Goal: Find specific page/section: Find specific page/section

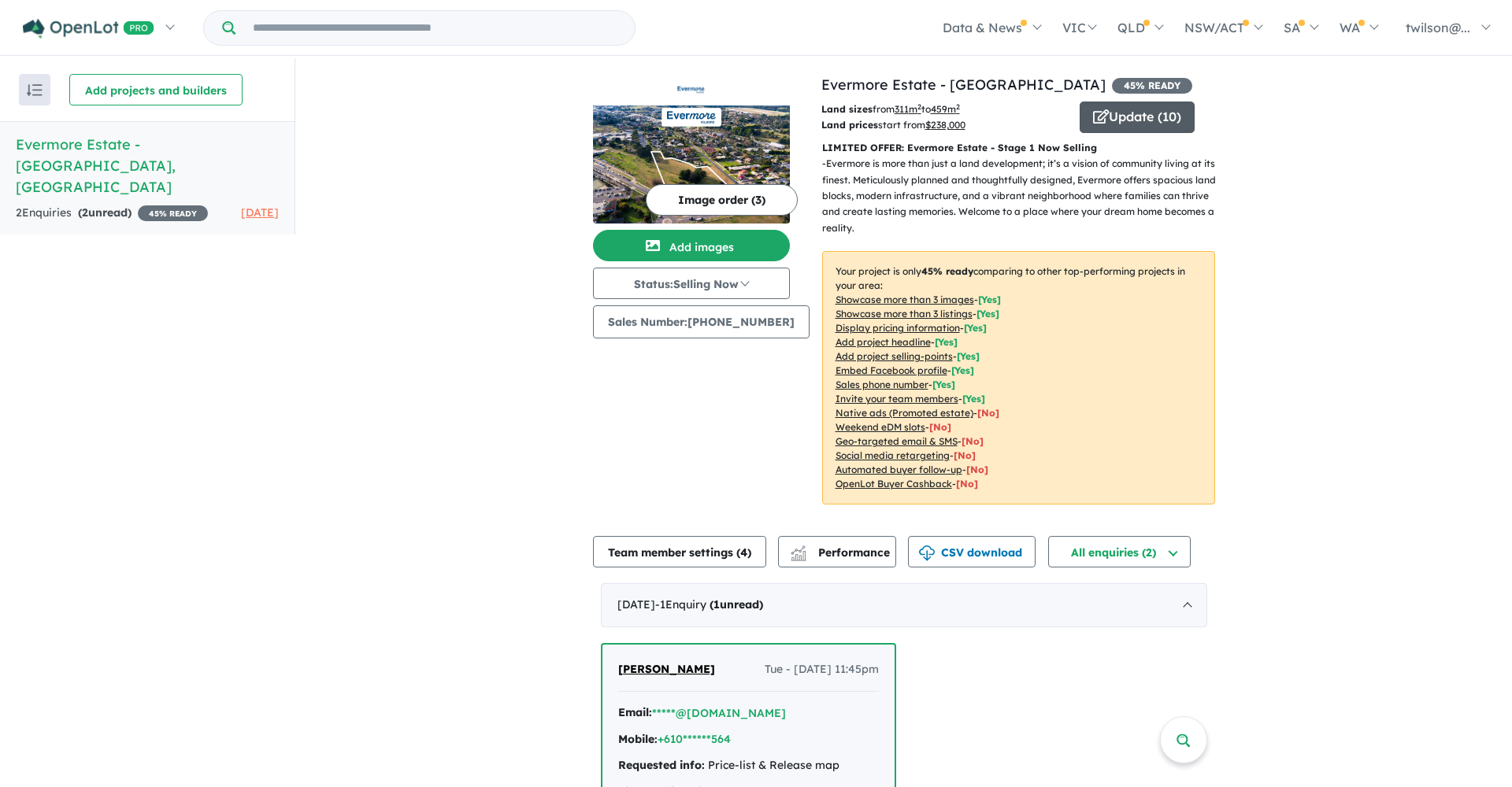
click at [1143, 116] on button "Update ( 10 )" at bounding box center [1137, 117] width 115 height 31
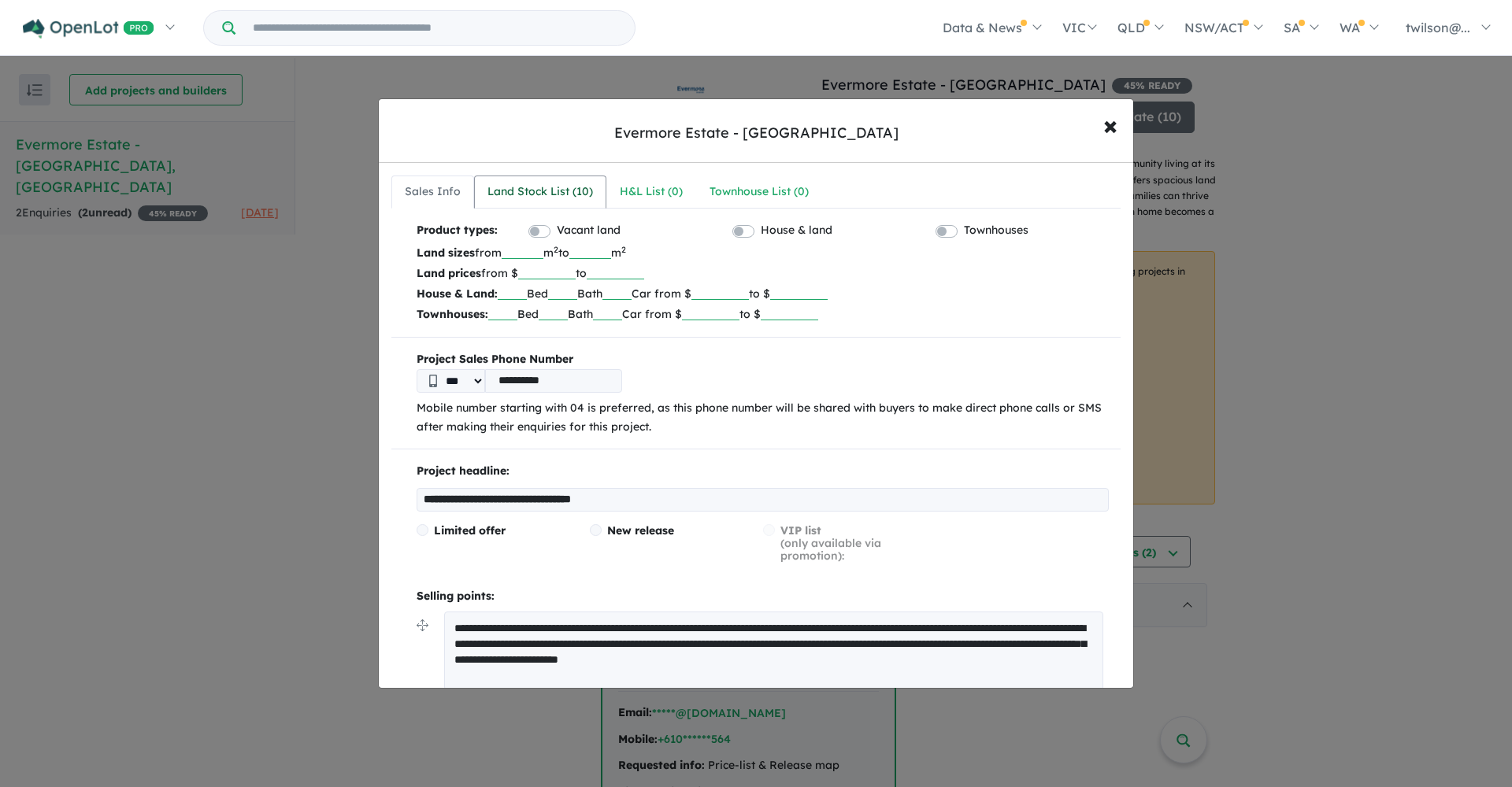
click at [564, 190] on div "Land Stock List ( 10 )" at bounding box center [541, 191] width 106 height 19
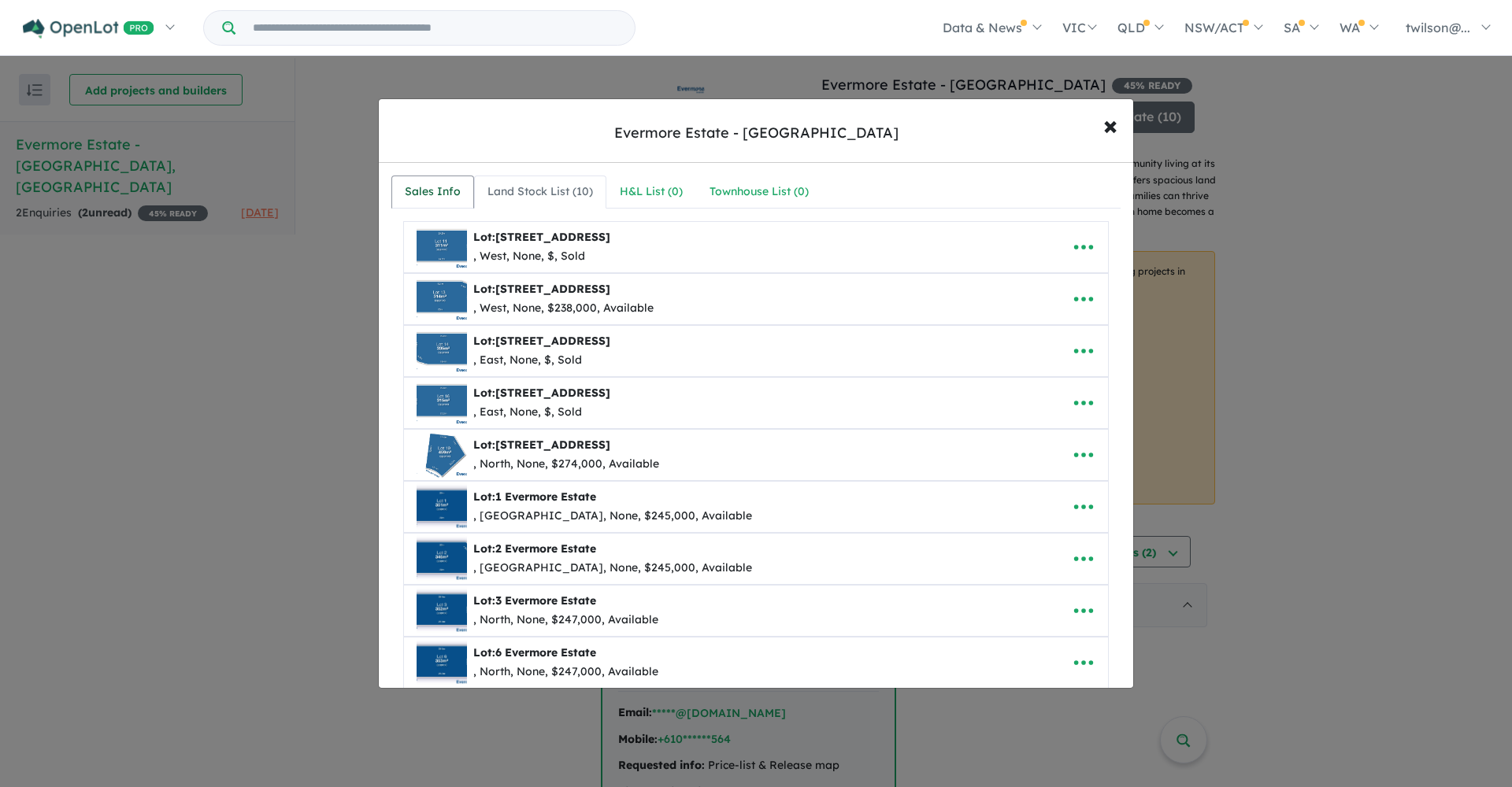
click at [445, 192] on div "Sales Info" at bounding box center [433, 191] width 56 height 19
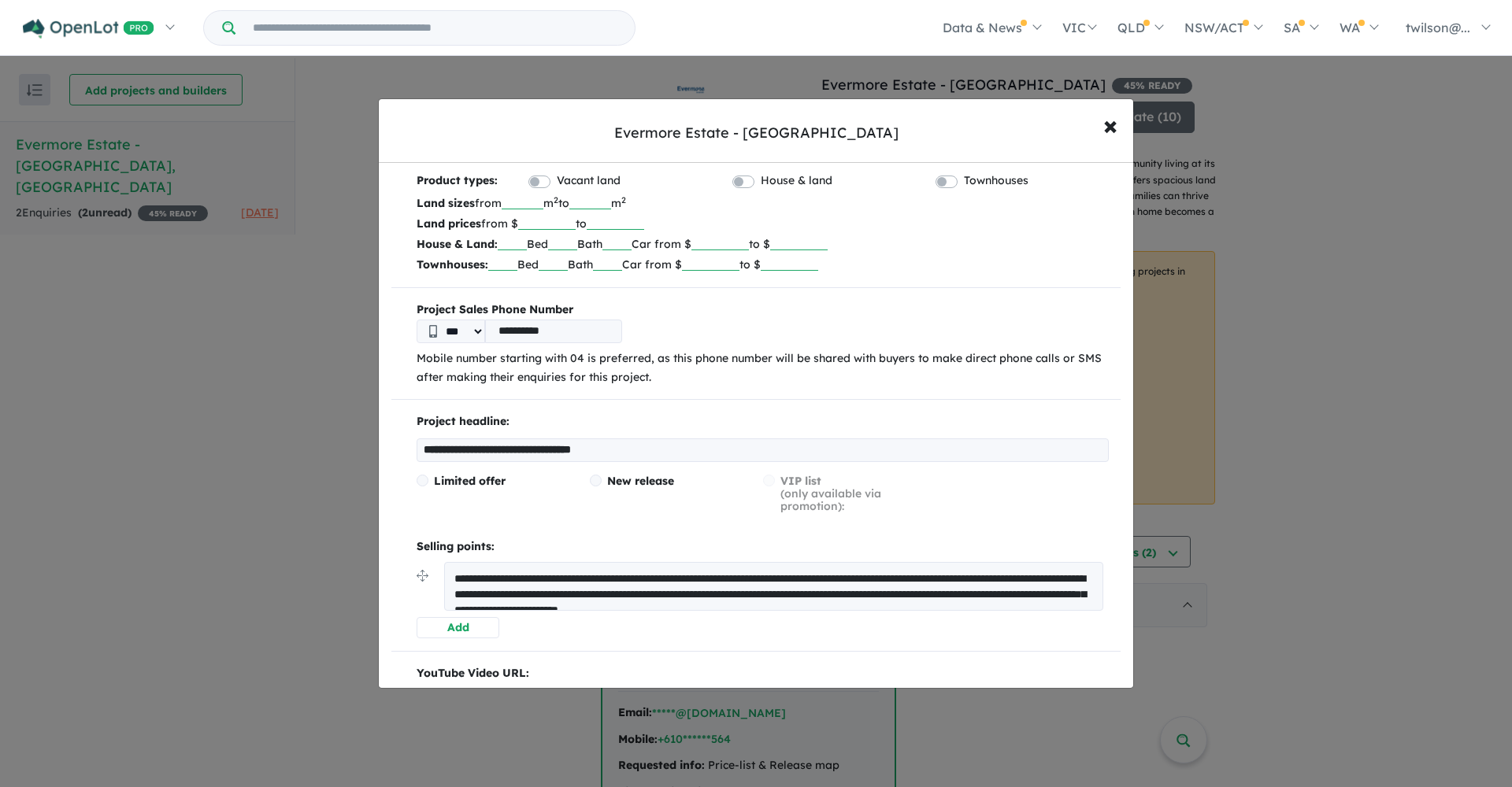
scroll to position [56, 0]
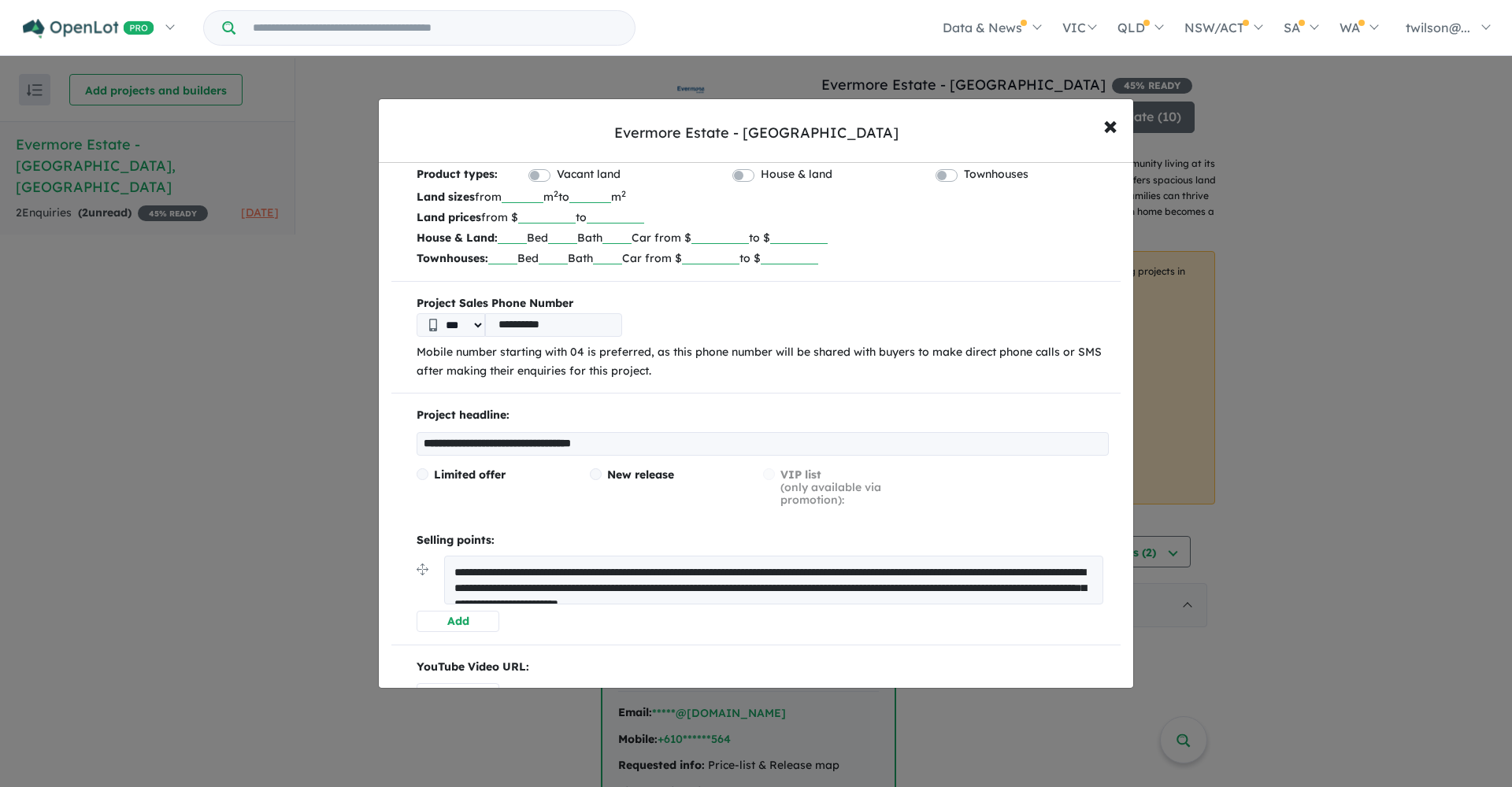
click at [589, 323] on input "**********" at bounding box center [553, 325] width 137 height 23
click at [716, 356] on p "Mobile number starting with 04 is preferred, as this phone number will be share…" at bounding box center [762, 362] width 692 height 38
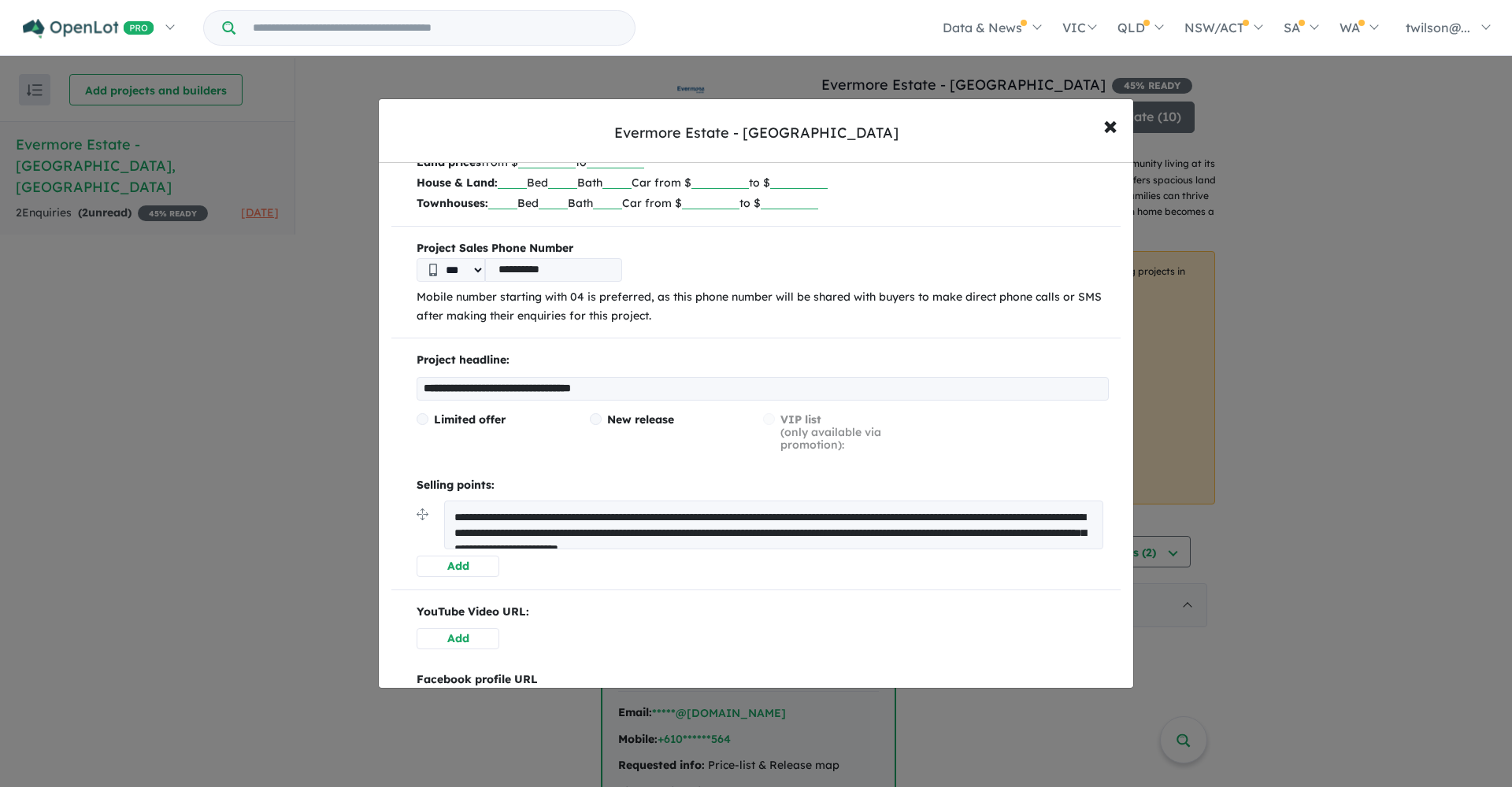
scroll to position [19, 0]
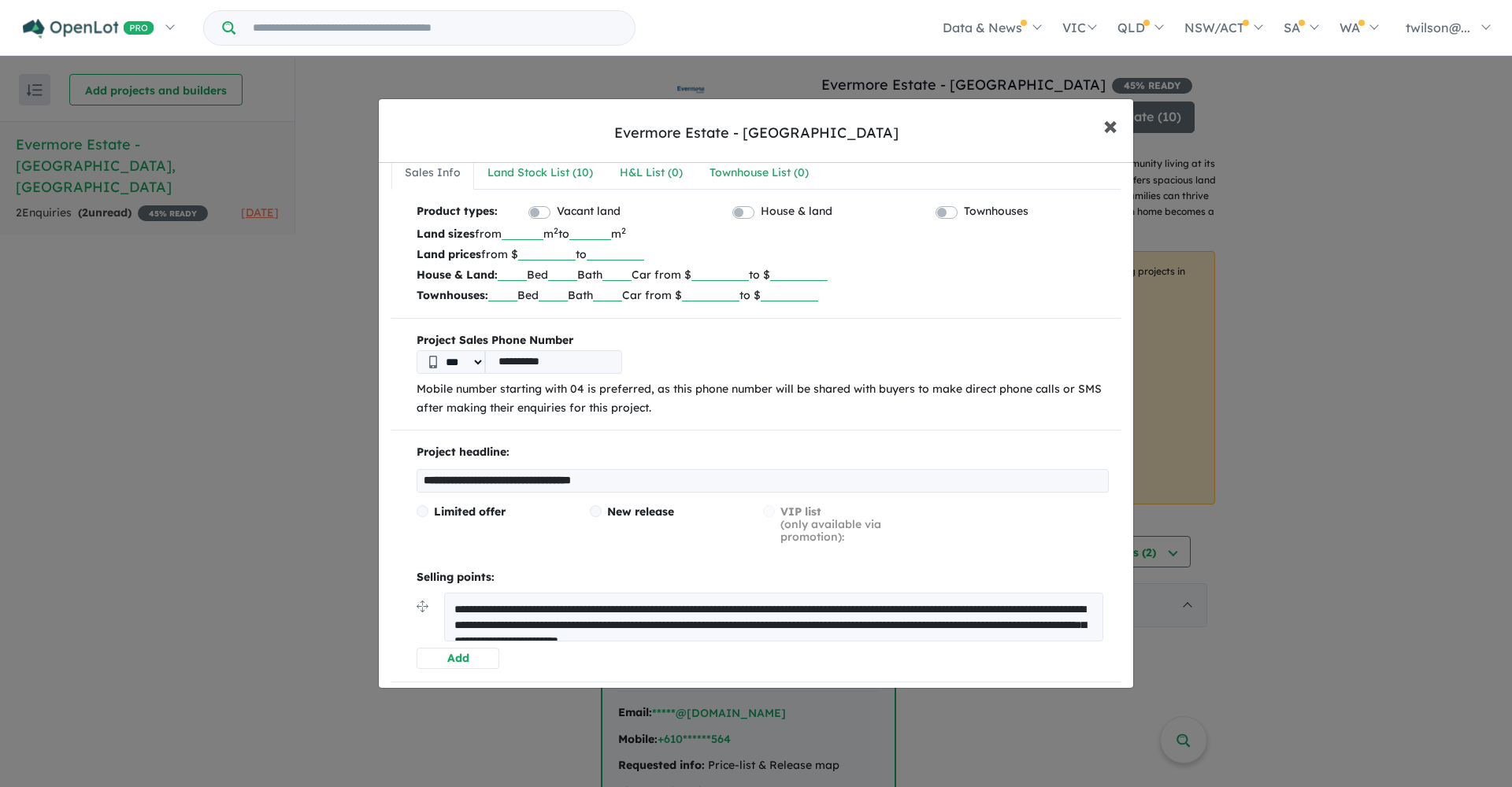
click at [1105, 133] on span "×" at bounding box center [1111, 125] width 14 height 34
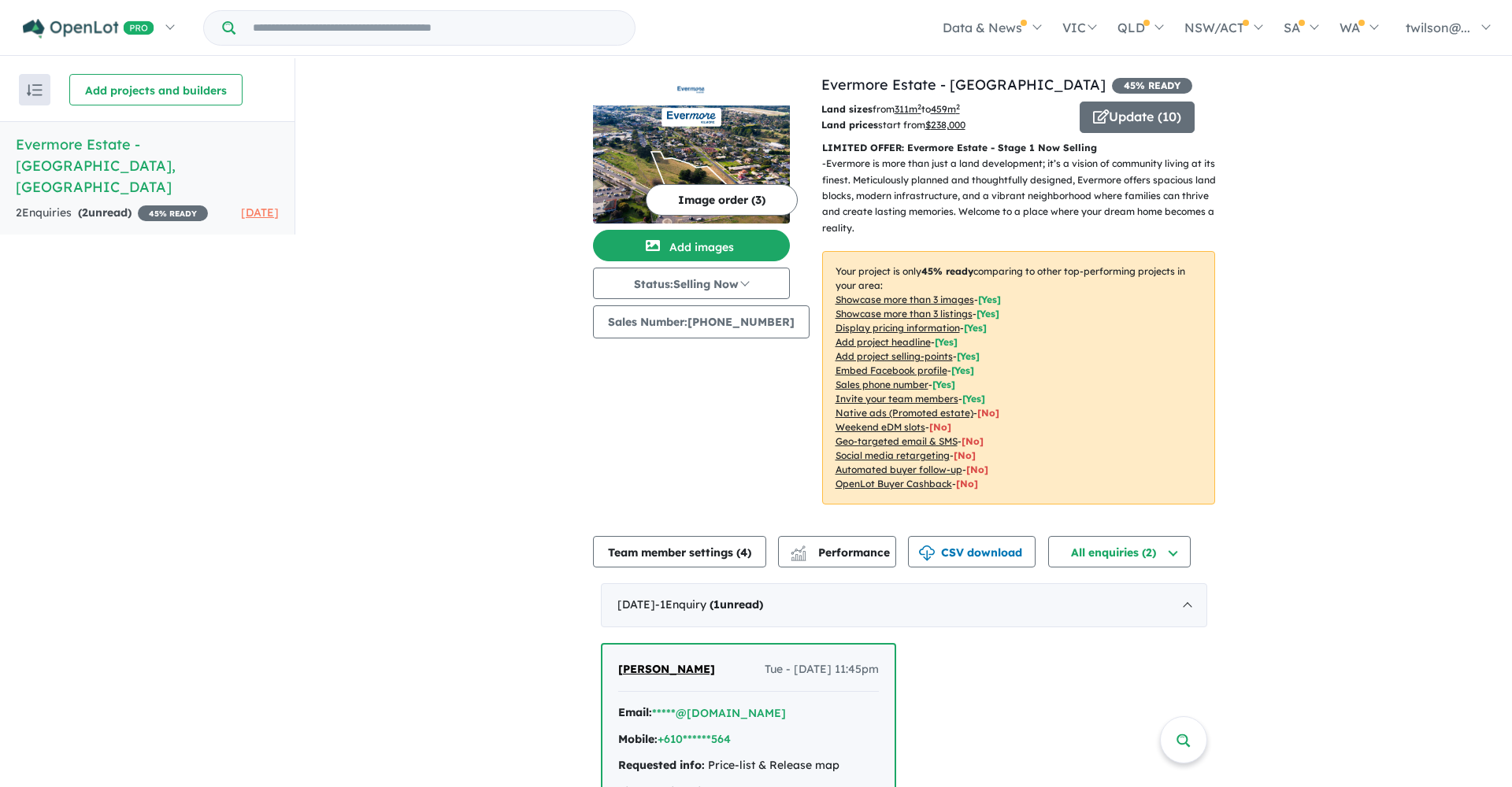
scroll to position [0, 0]
click at [871, 552] on span "Performance" at bounding box center [841, 553] width 97 height 14
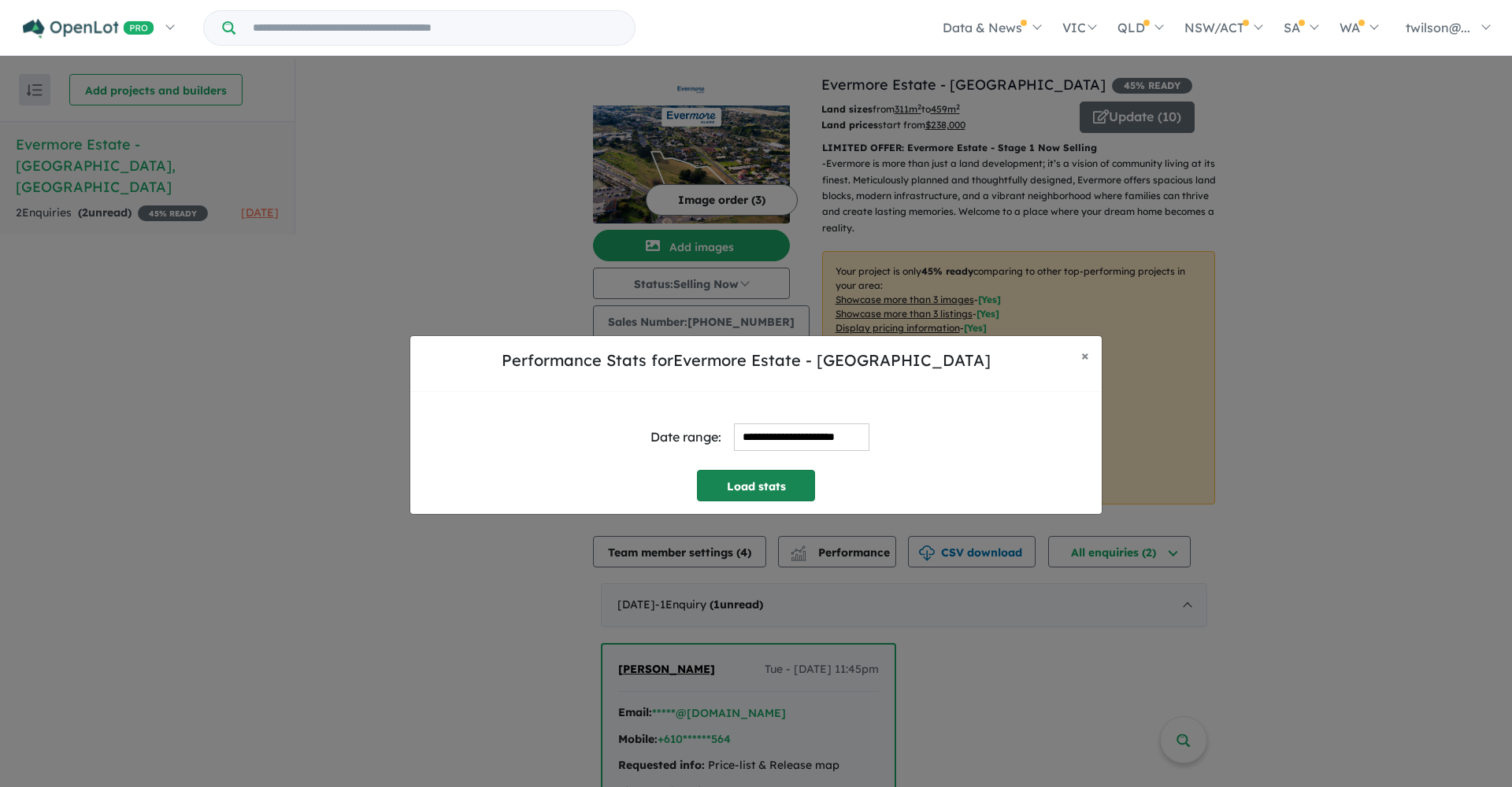
click at [765, 489] on button "Load stats" at bounding box center [756, 485] width 119 height 31
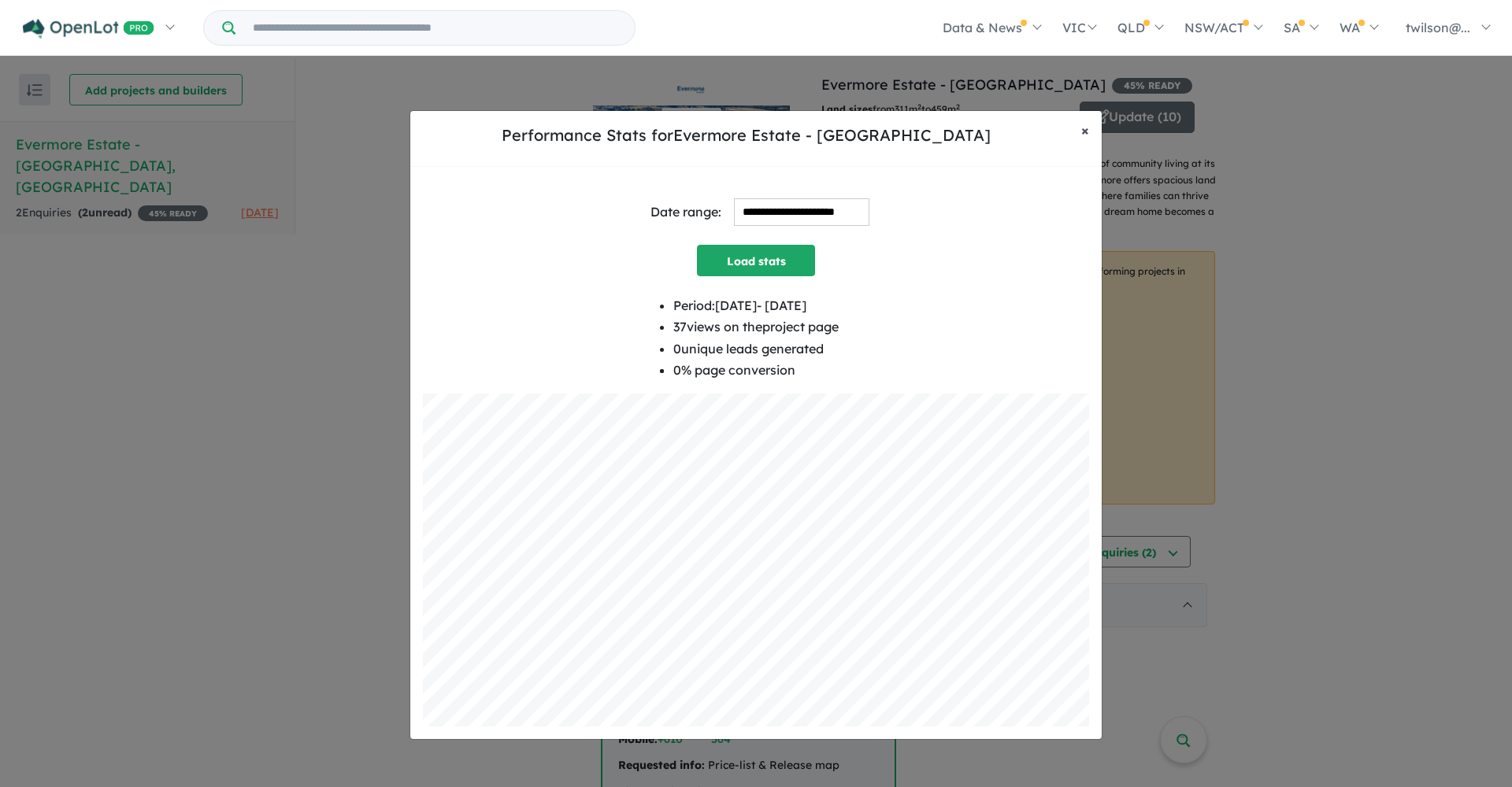
click at [1084, 136] on span "×" at bounding box center [1085, 130] width 8 height 18
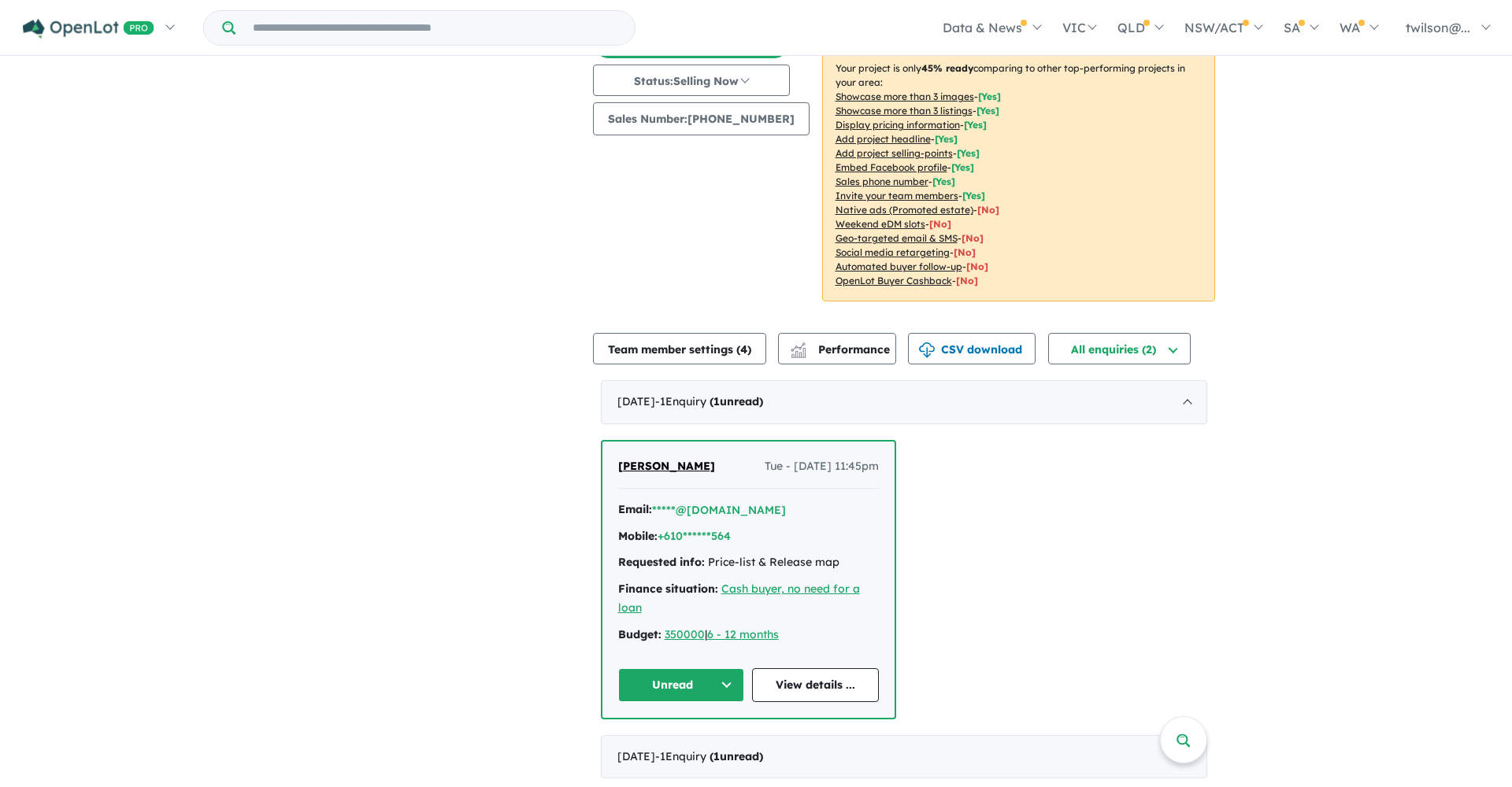
scroll to position [202, 0]
click at [830, 678] on link "View details ..." at bounding box center [815, 686] width 127 height 34
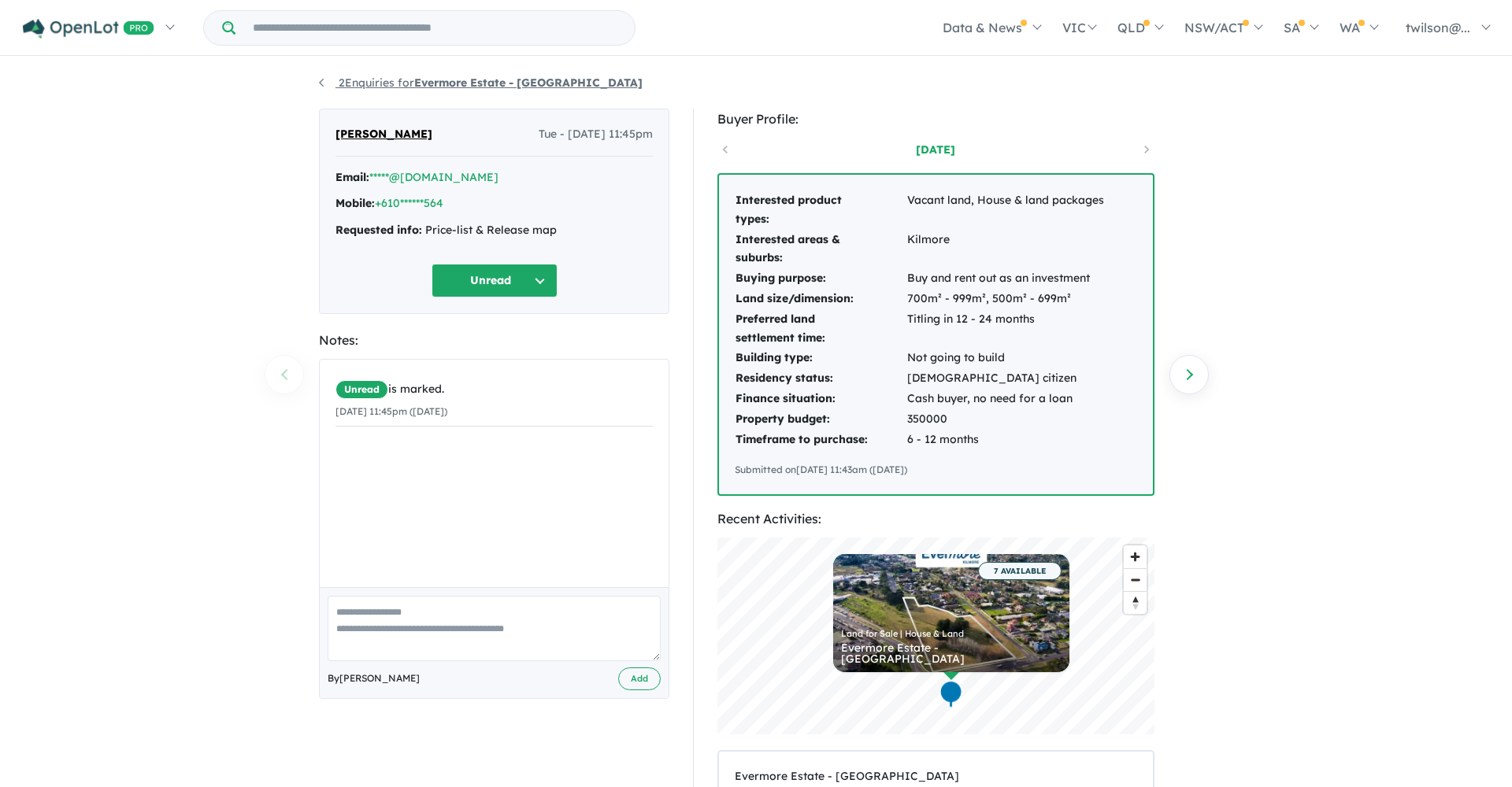
click at [329, 79] on link "2 Enquiries for Evermore Estate - [GEOGRAPHIC_DATA]" at bounding box center [480, 83] width 323 height 14
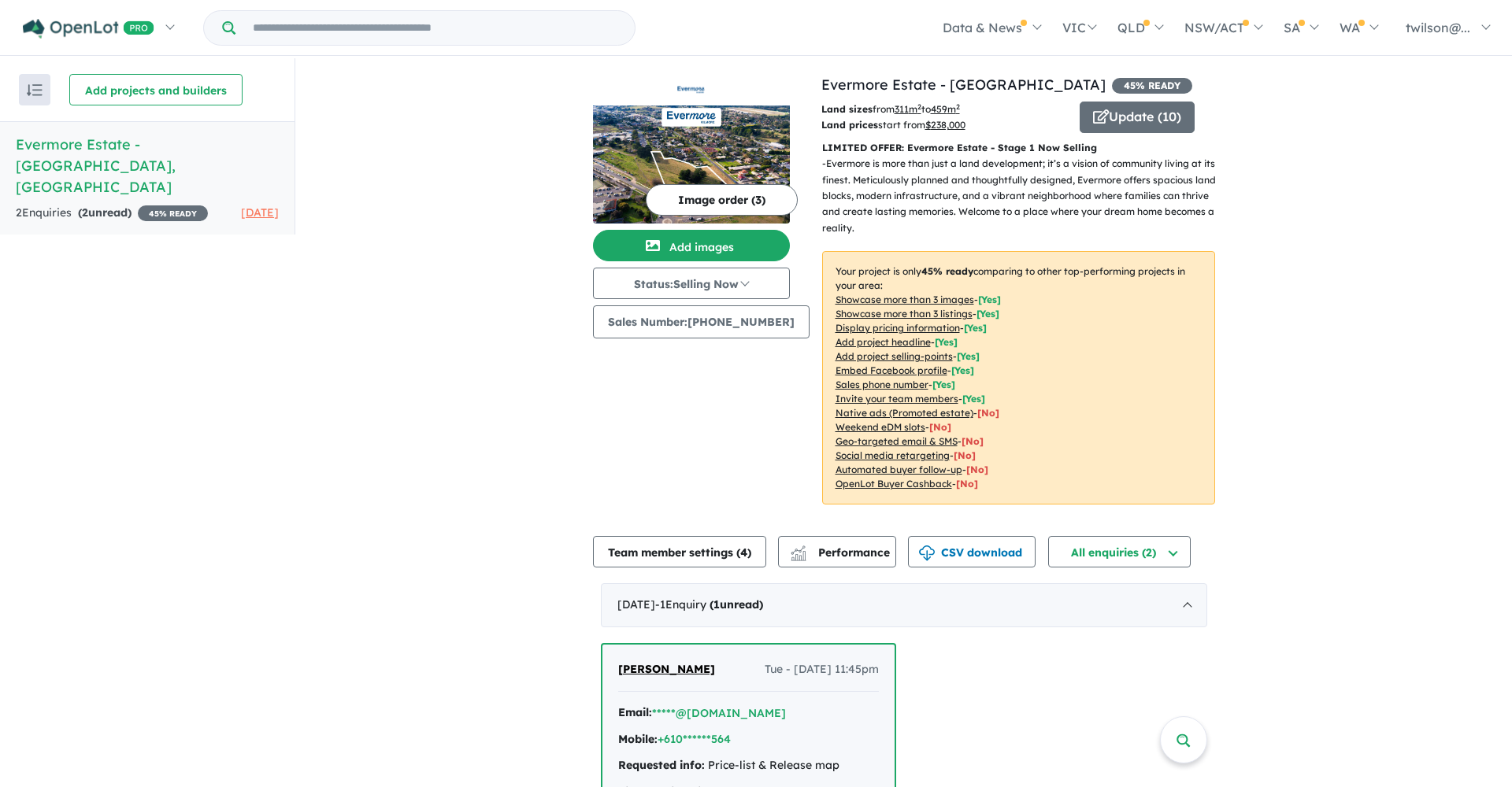
click at [476, 26] on input "Try estate name, suburb, builder or developer" at bounding box center [435, 28] width 393 height 34
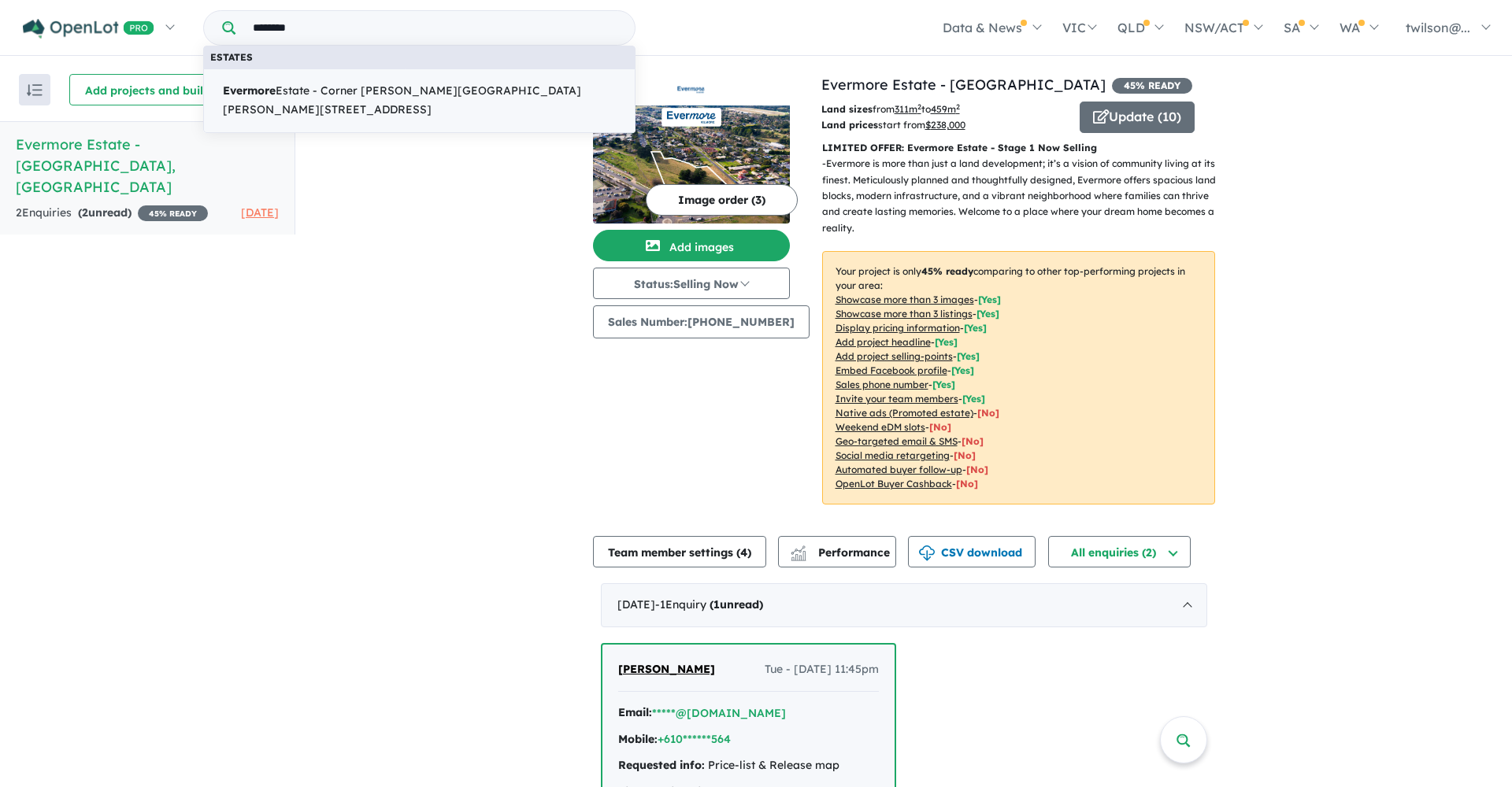
type input "********"
click at [444, 95] on span "Evermore Estate - [GEOGRAPHIC_DATA][PERSON_NAME][PERSON_NAME][STREET_ADDRESS]" at bounding box center [419, 101] width 393 height 38
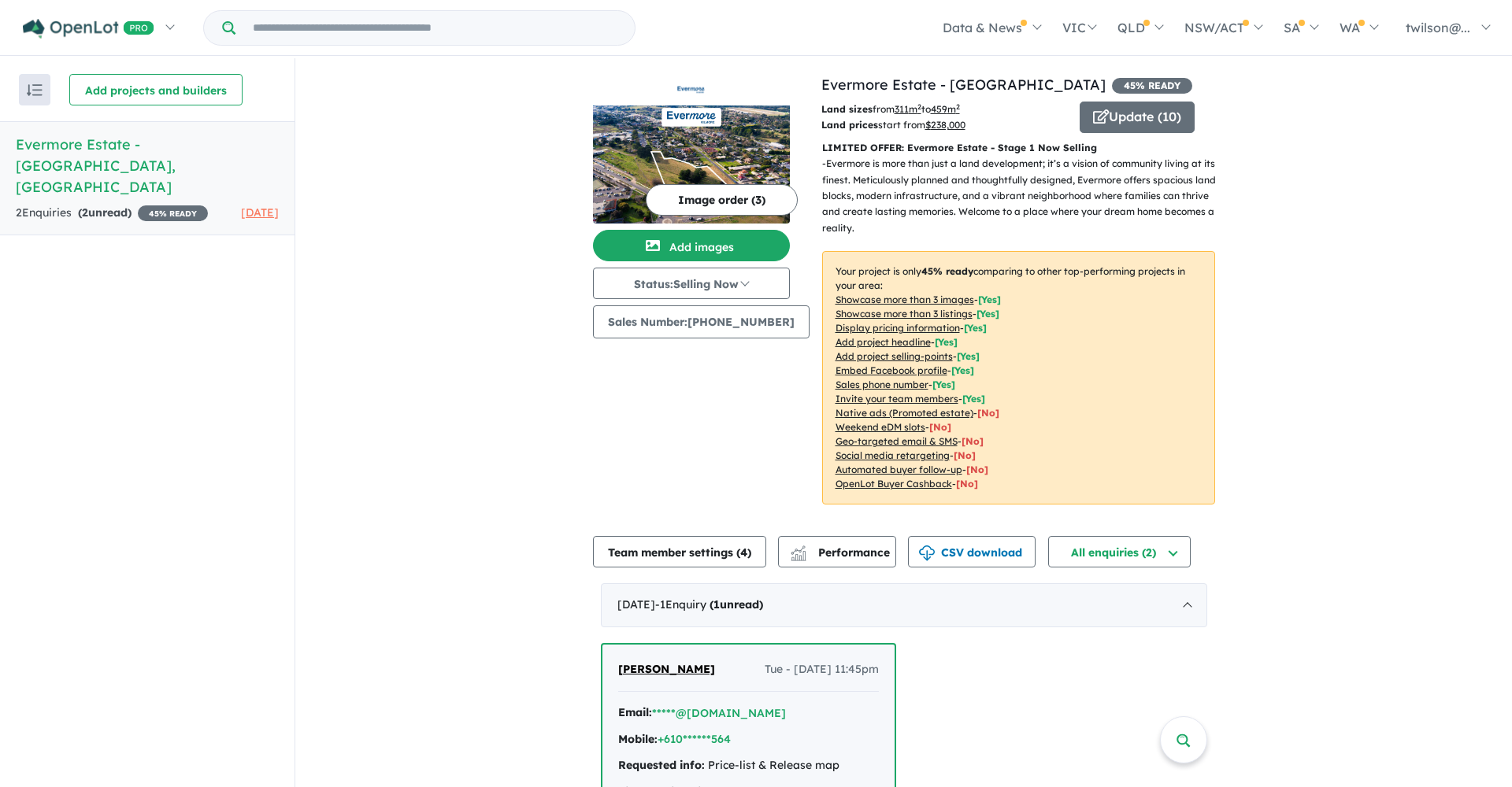
click at [642, 406] on div "Image order ( 3 ) Add images Status: Selling Now In Planning Coming Soon Sellin…" at bounding box center [707, 298] width 228 height 450
click at [389, 26] on input "Try estate name, suburb, builder or developer" at bounding box center [435, 28] width 393 height 34
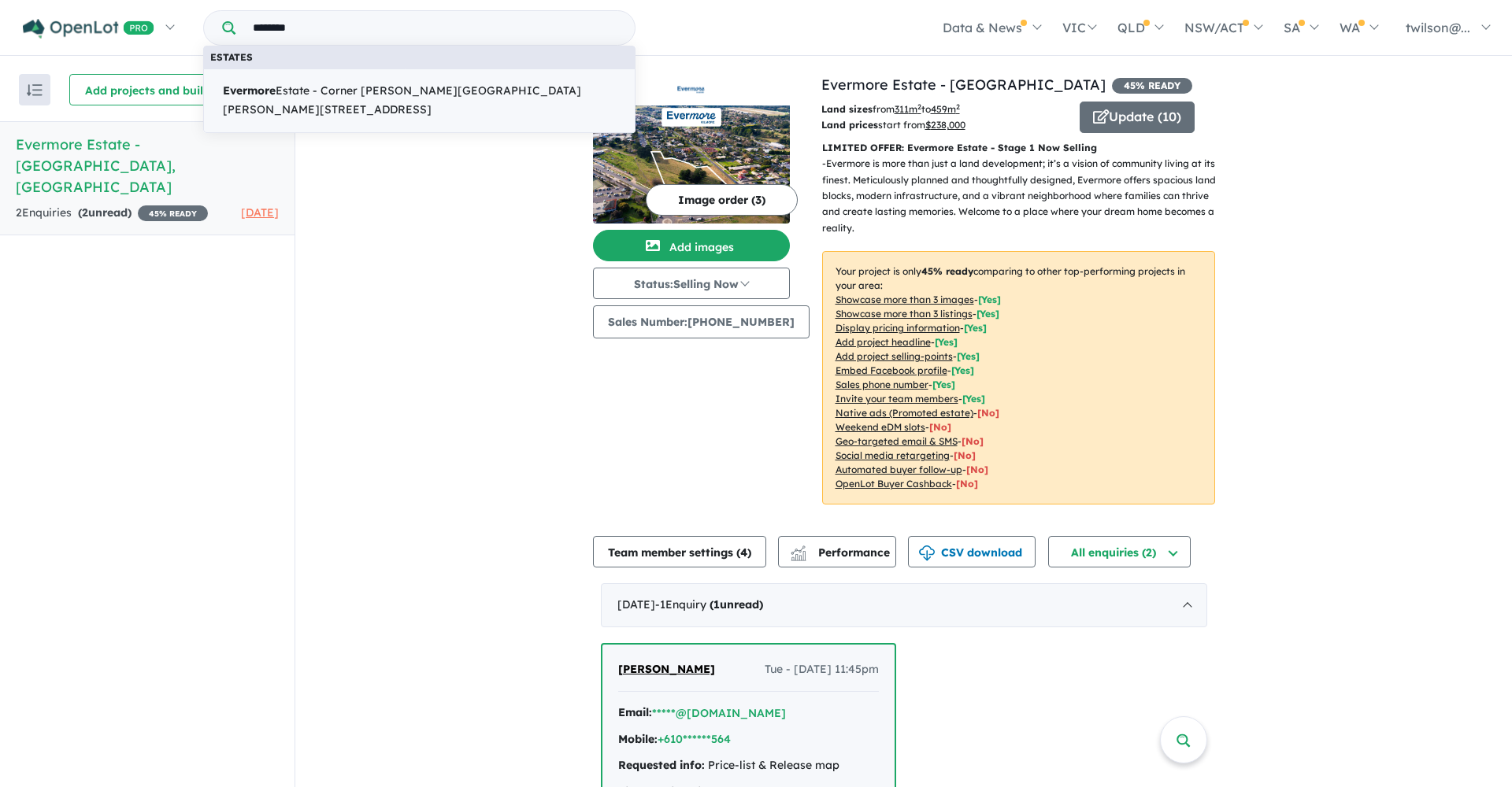
type input "********"
click at [384, 90] on span "Evermore Estate - [GEOGRAPHIC_DATA][PERSON_NAME][PERSON_NAME][STREET_ADDRESS]" at bounding box center [419, 101] width 393 height 38
